Goal: Task Accomplishment & Management: Manage account settings

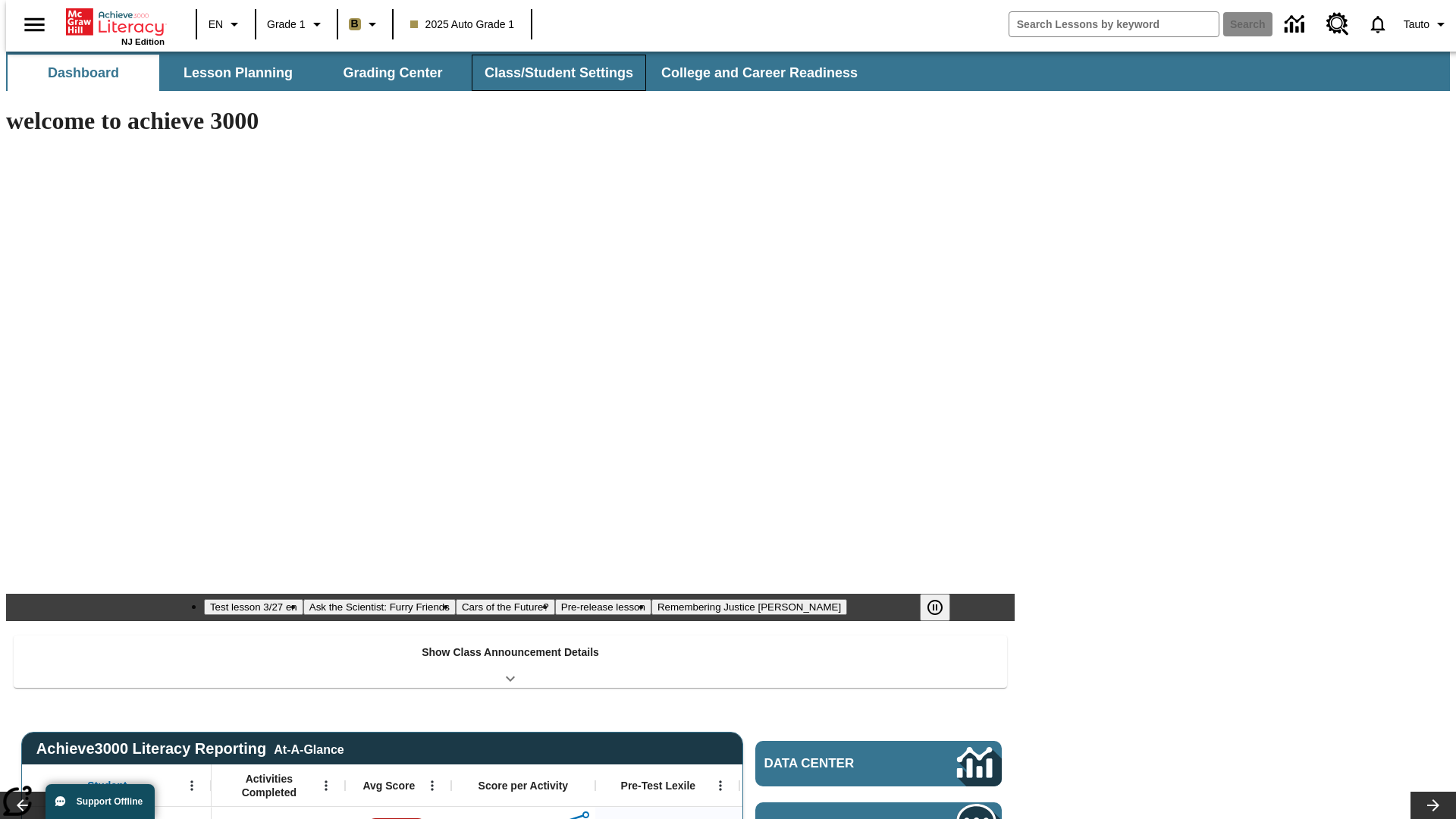
click at [550, 73] on button "Class/Student Settings" at bounding box center [559, 73] width 175 height 37
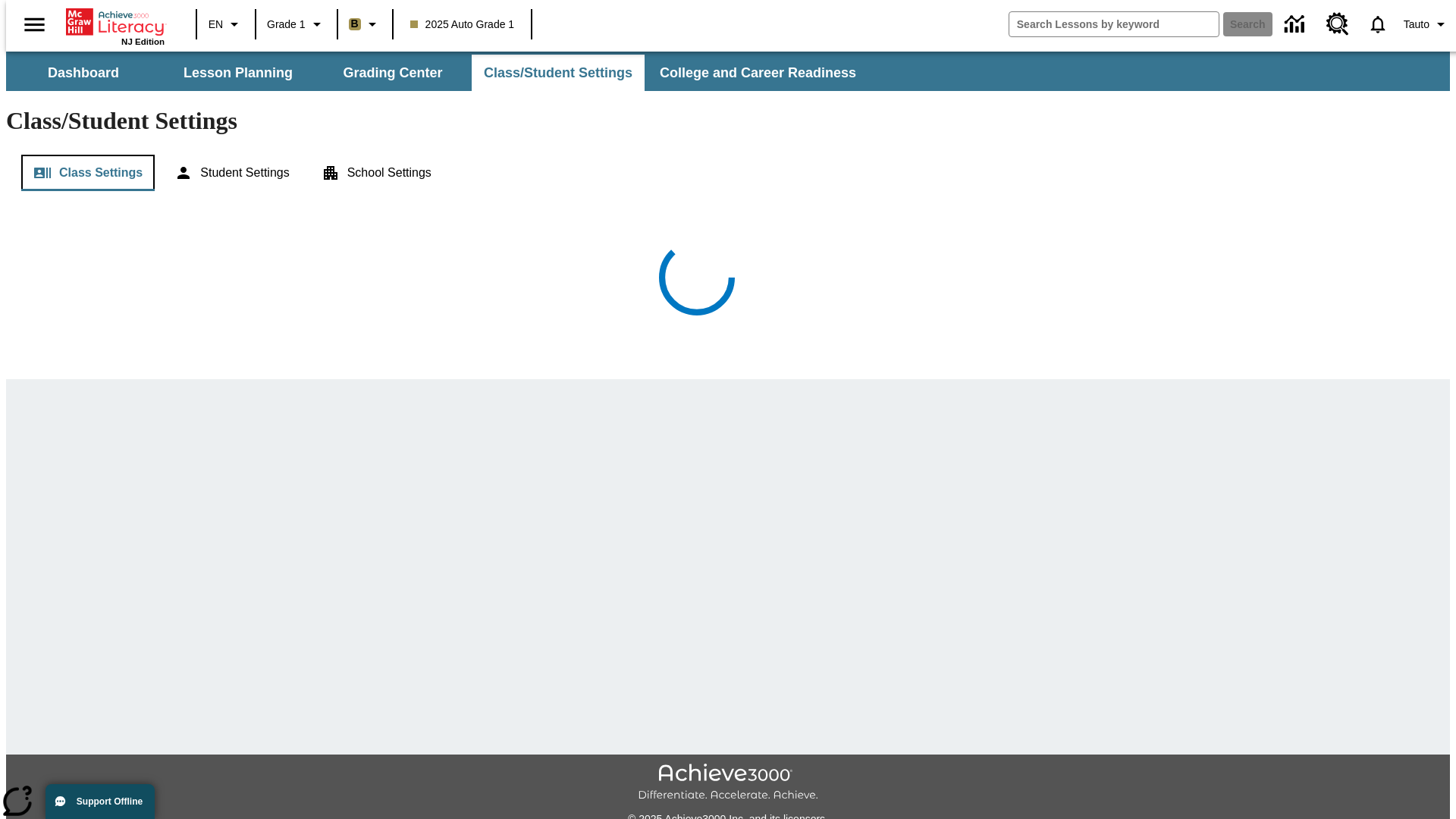
click at [82, 155] on button "Class Settings" at bounding box center [87, 173] width 133 height 37
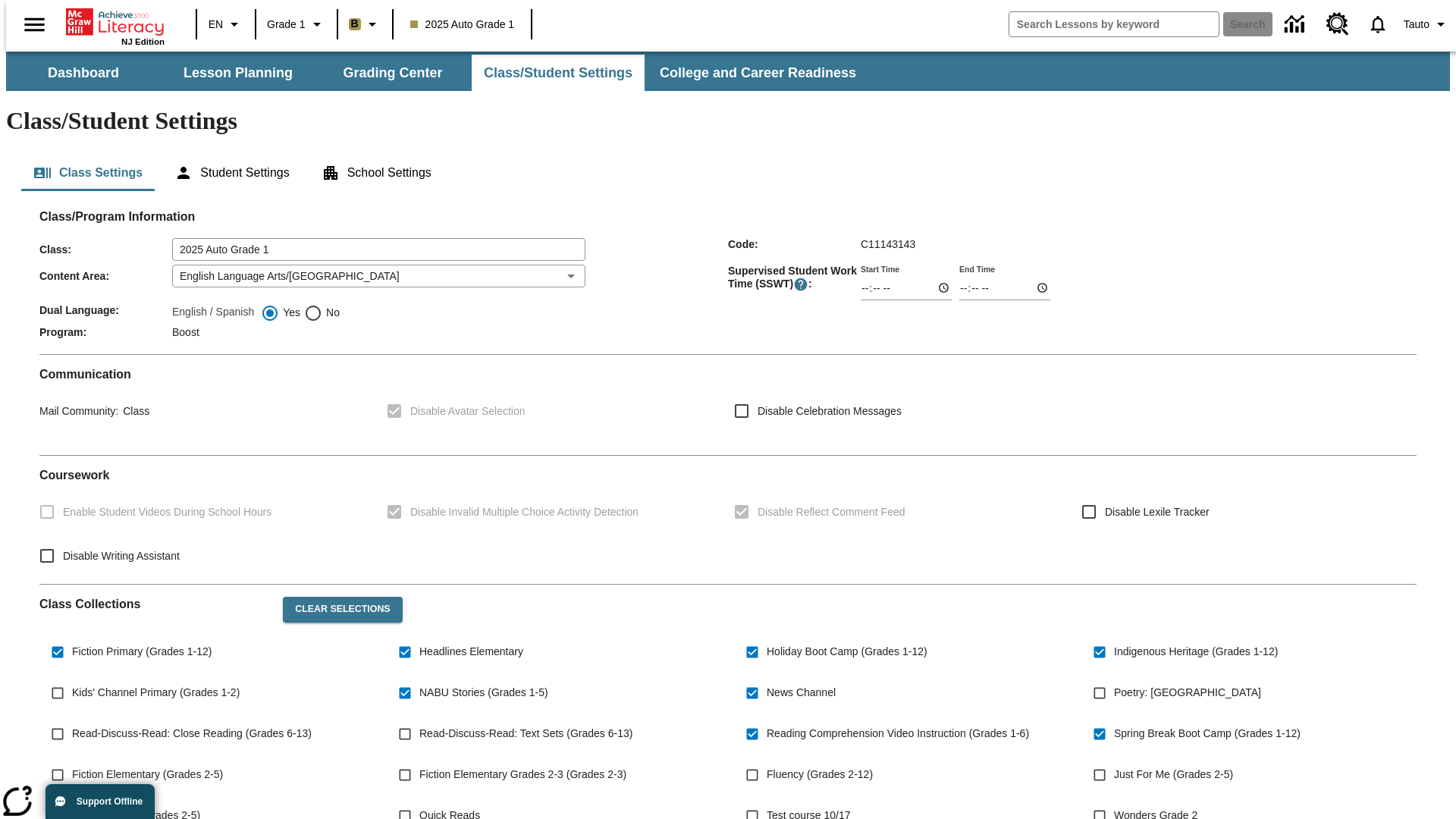
click at [154, 685] on span "Kids' Channel Primary (Grades 1-2)" at bounding box center [155, 692] width 167 height 16
click at [72, 679] on input "Kids' Channel Primary (Grades 1-2)" at bounding box center [58, 693] width 29 height 29
checkbox input "true"
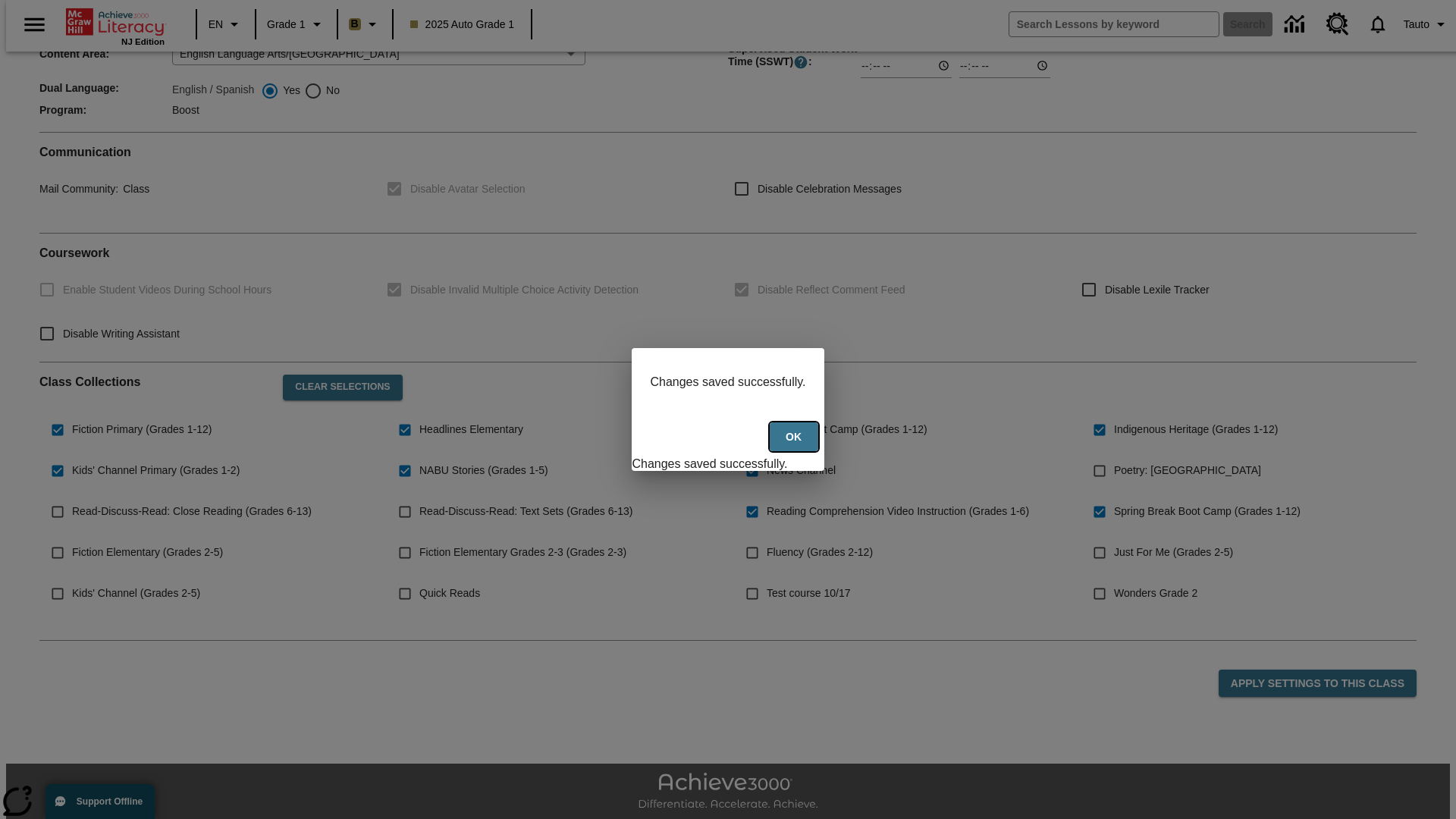
click at [795, 445] on button "Ok" at bounding box center [793, 436] width 48 height 29
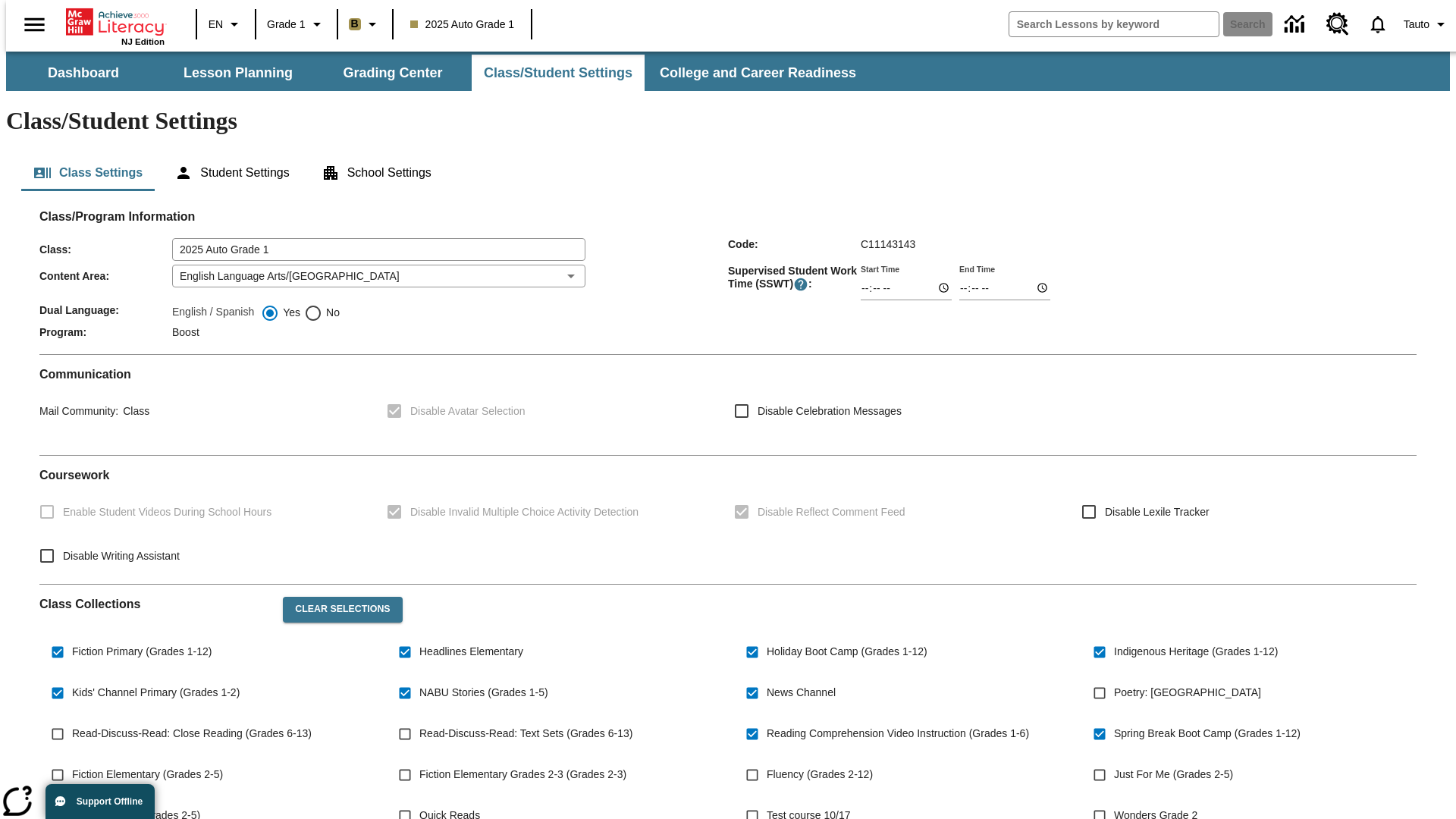
scroll to position [222, 0]
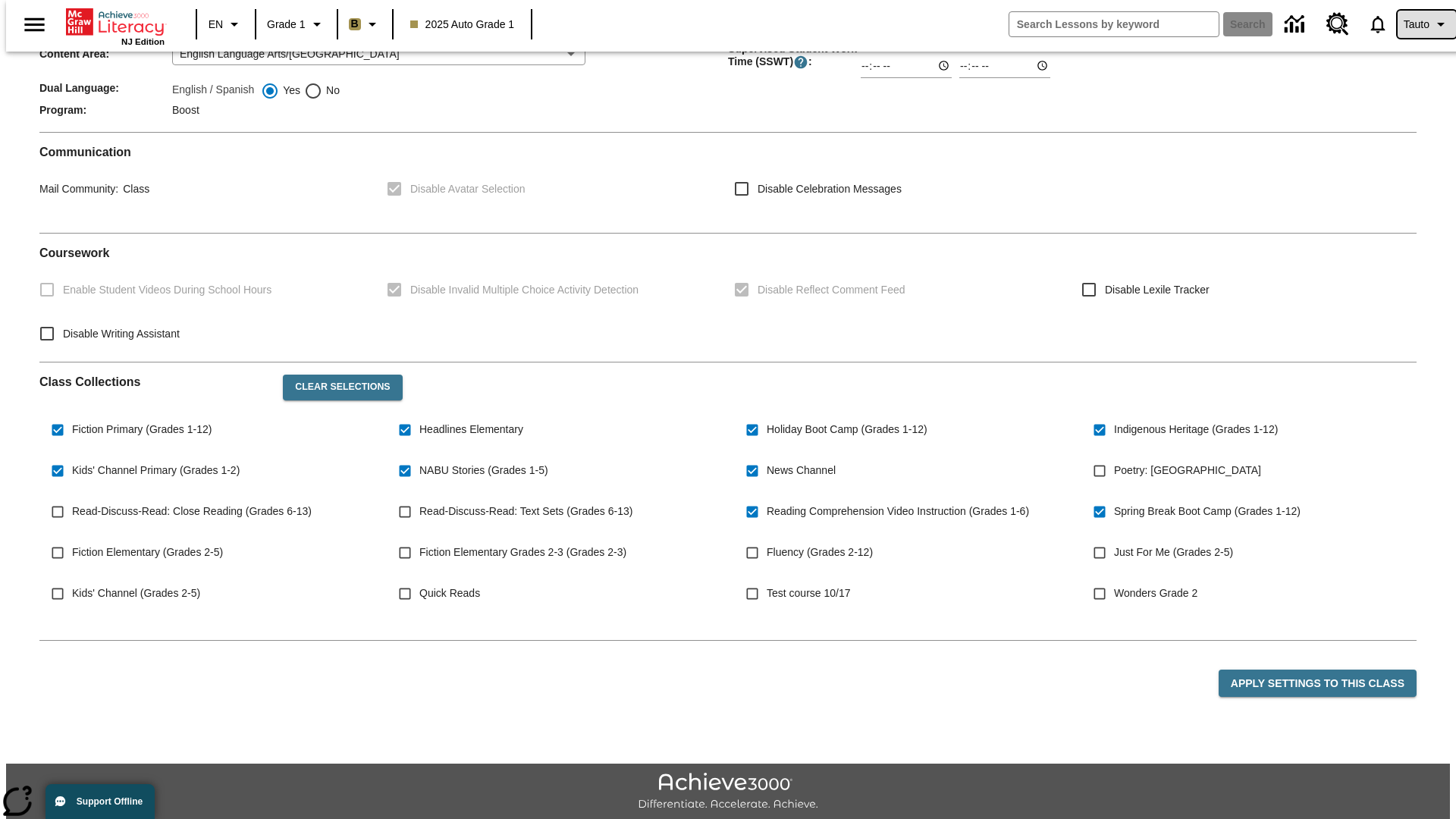
click at [1419, 25] on span "Tauto" at bounding box center [1416, 25] width 25 height 16
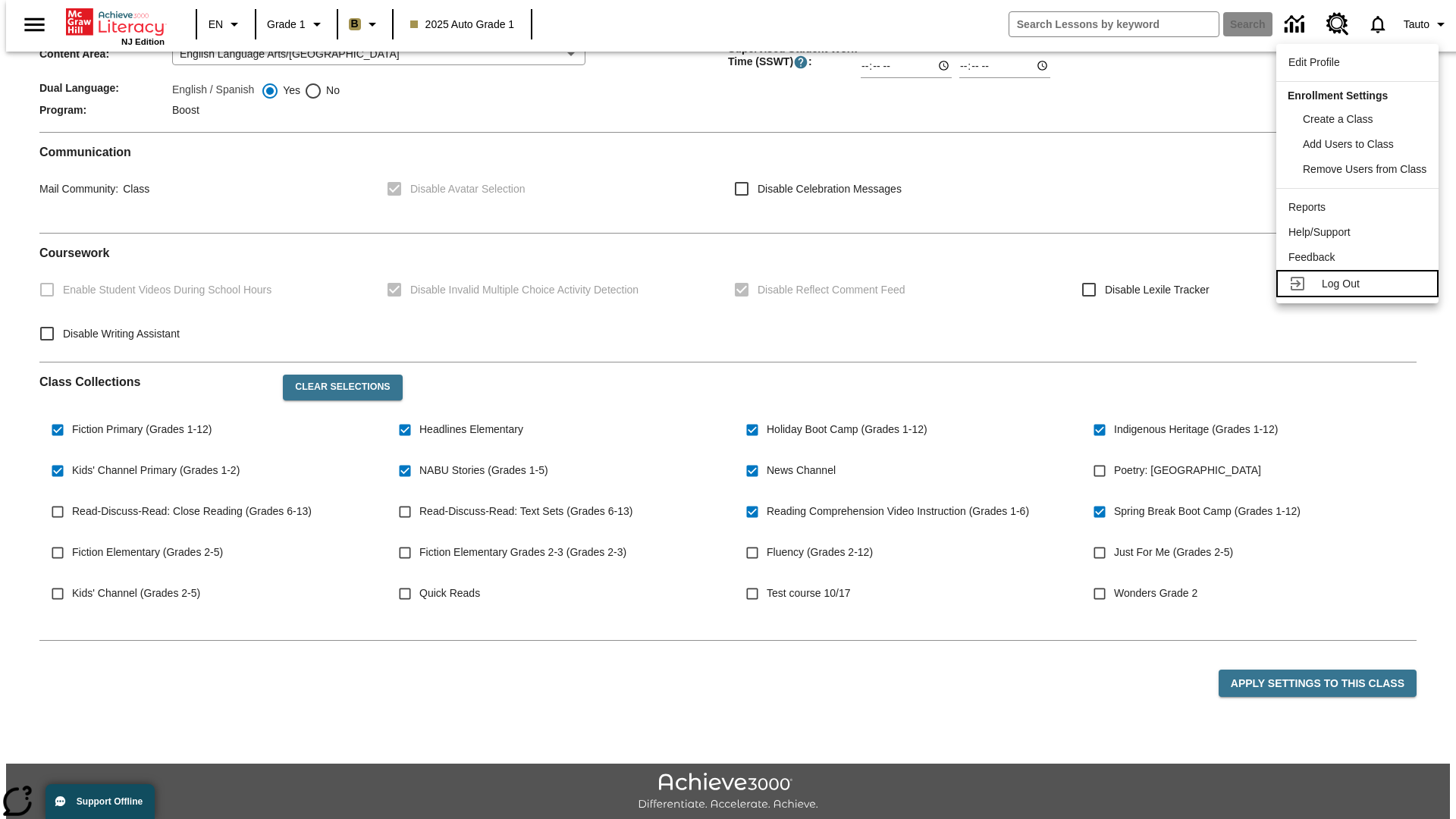
click at [1360, 283] on span "Log Out" at bounding box center [1341, 283] width 38 height 12
